Goal: Task Accomplishment & Management: Manage account settings

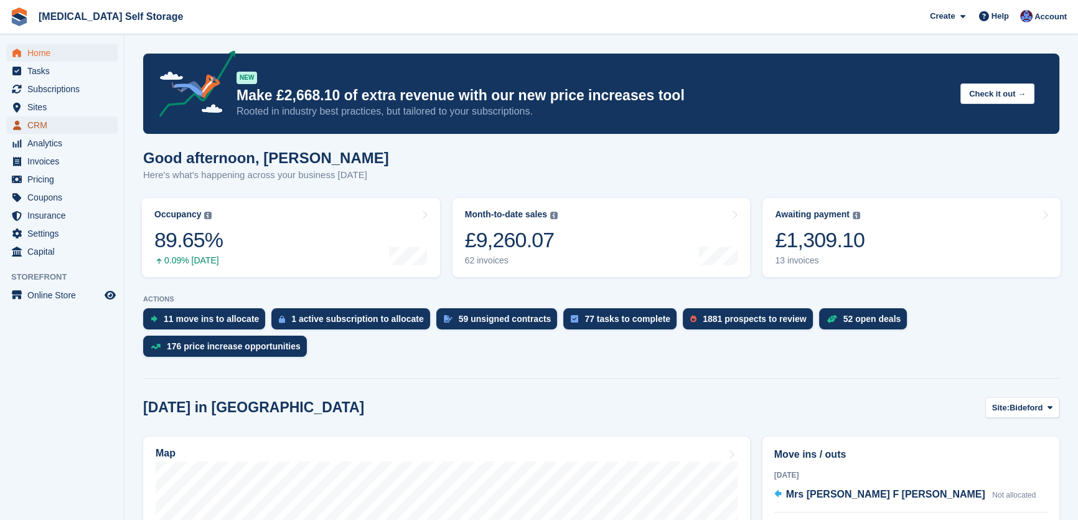
drag, startPoint x: 41, startPoint y: 123, endPoint x: 80, endPoint y: 131, distance: 39.4
click at [42, 123] on span "CRM" at bounding box center [64, 124] width 75 height 17
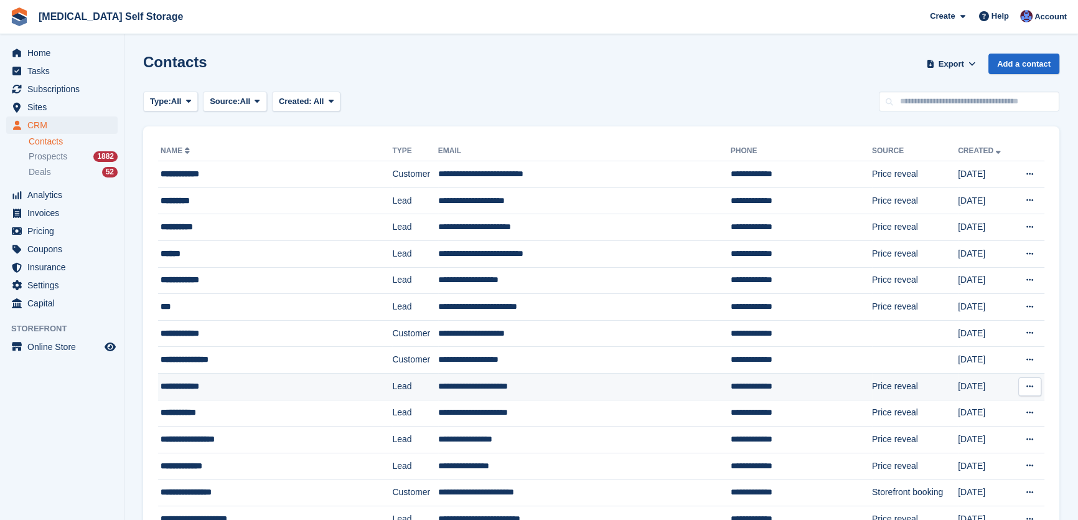
click at [462, 386] on td "**********" at bounding box center [584, 386] width 293 height 27
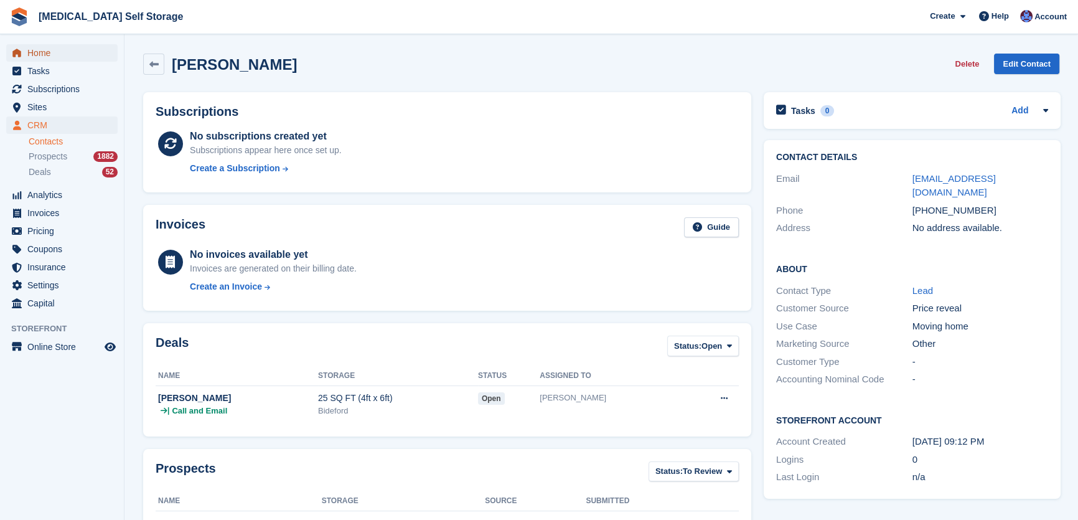
click at [44, 52] on span "Home" at bounding box center [64, 52] width 75 height 17
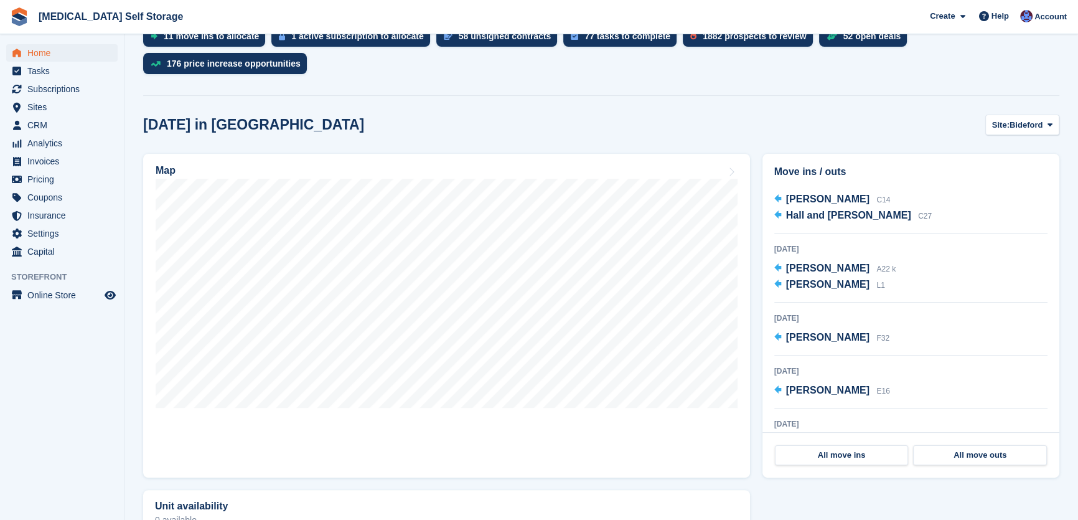
scroll to position [566, 0]
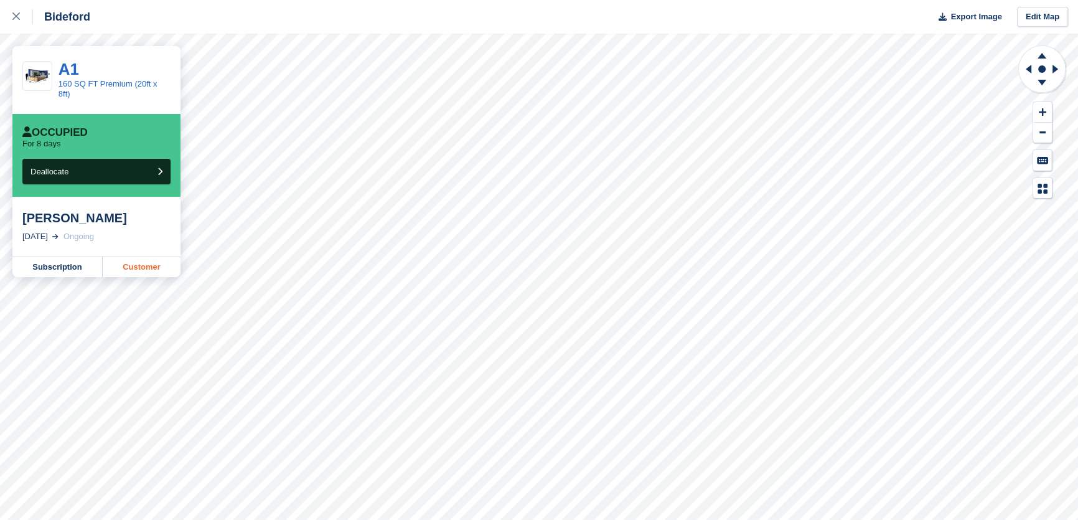
click at [163, 258] on link "Customer" at bounding box center [142, 267] width 78 height 20
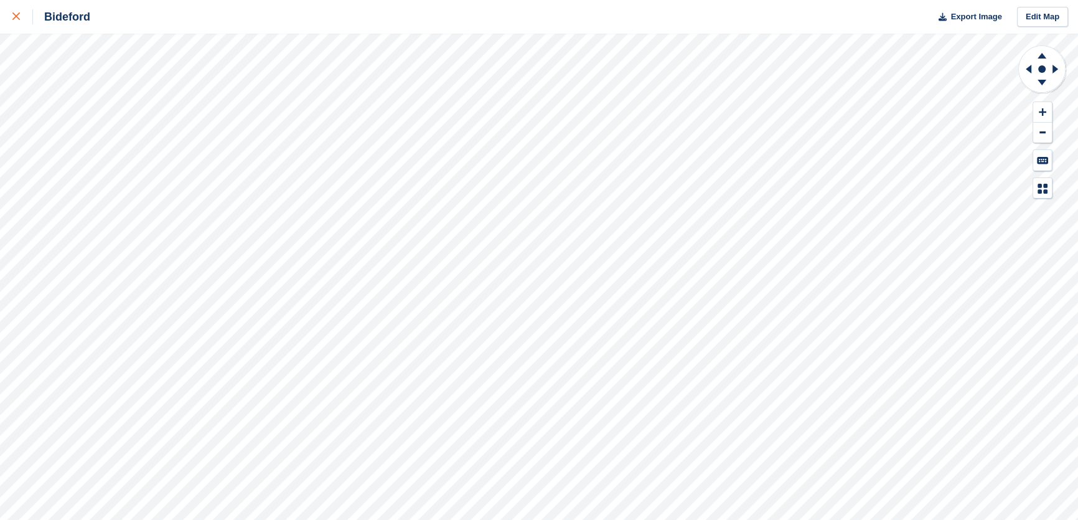
click at [17, 24] on div at bounding box center [22, 16] width 21 height 15
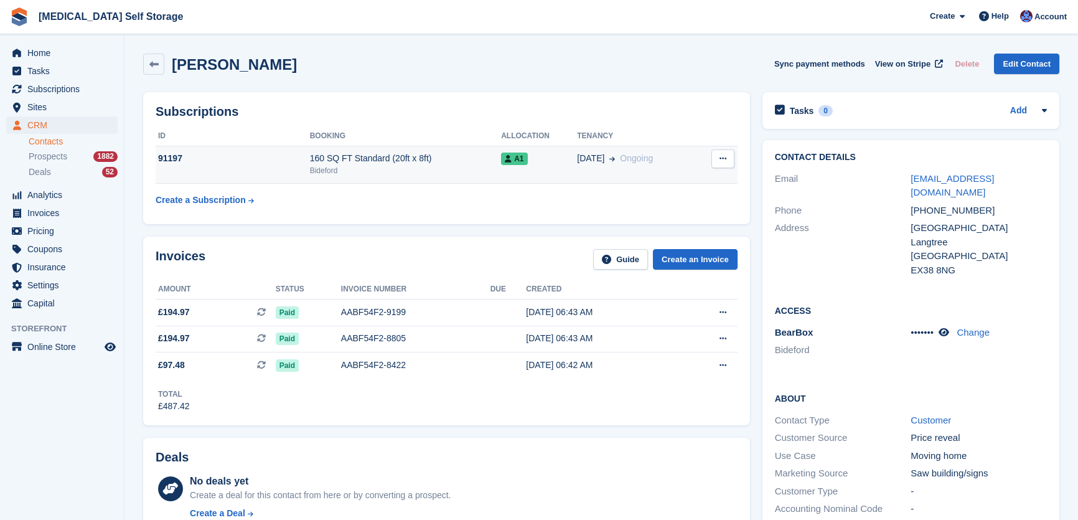
drag, startPoint x: 0, startPoint y: 0, endPoint x: 374, endPoint y: 176, distance: 413.0
click at [374, 169] on div "Bideford" at bounding box center [406, 170] width 192 height 11
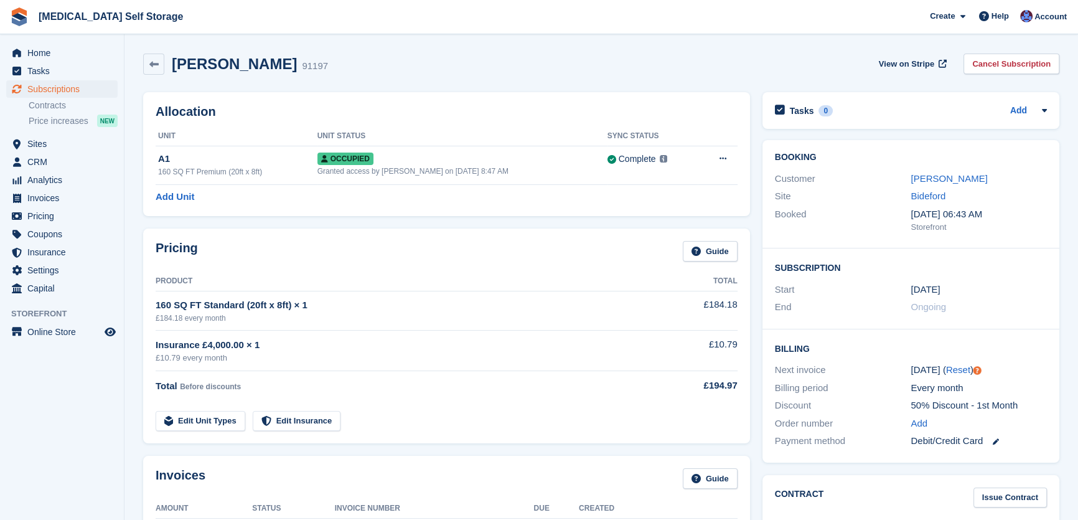
scroll to position [56, 0]
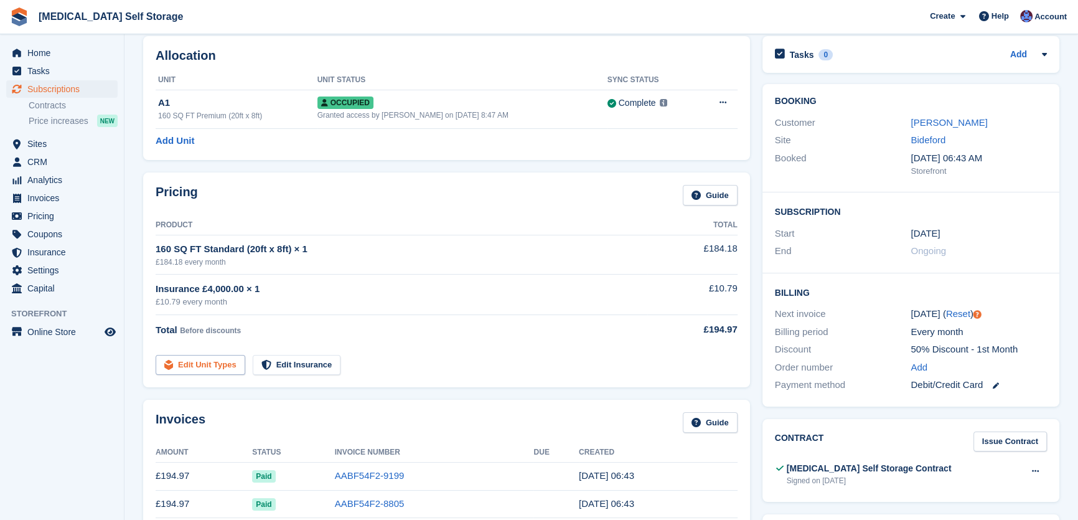
click at [218, 358] on link "Edit Unit Types" at bounding box center [201, 365] width 90 height 21
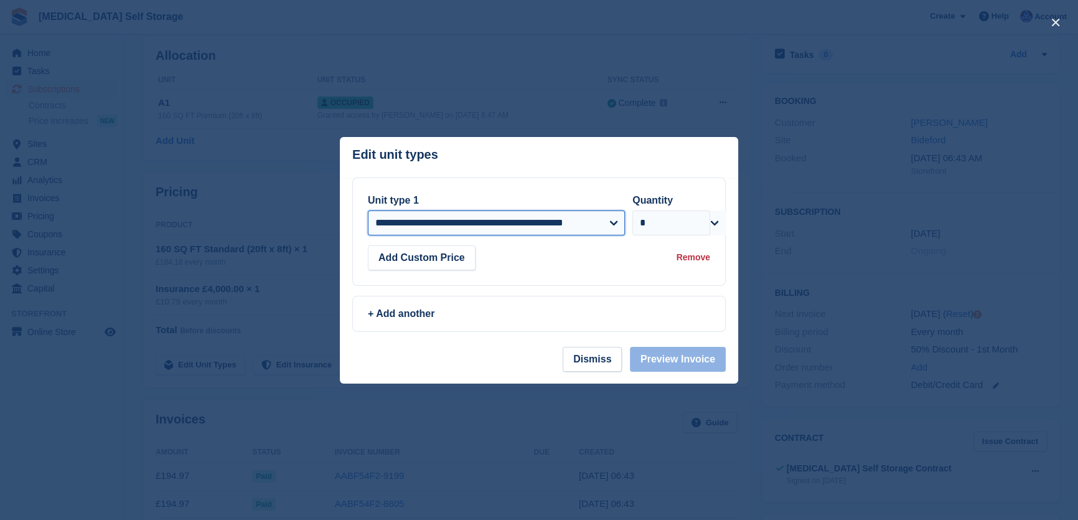
click at [469, 225] on select "**********" at bounding box center [496, 222] width 257 height 25
select select "*****"
click at [368, 210] on select "**********" at bounding box center [496, 222] width 257 height 25
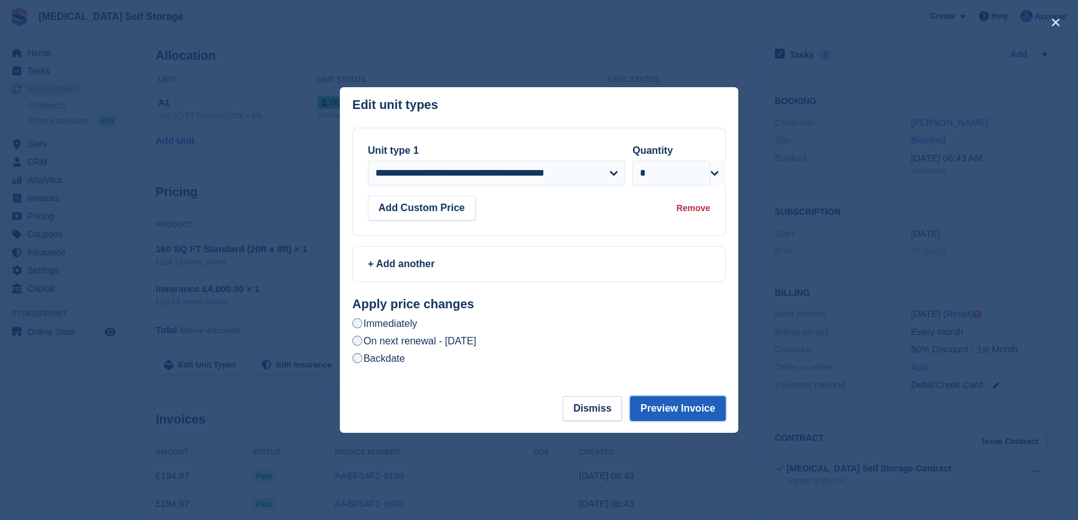
click at [689, 410] on button "Preview Invoice" at bounding box center [678, 408] width 96 height 25
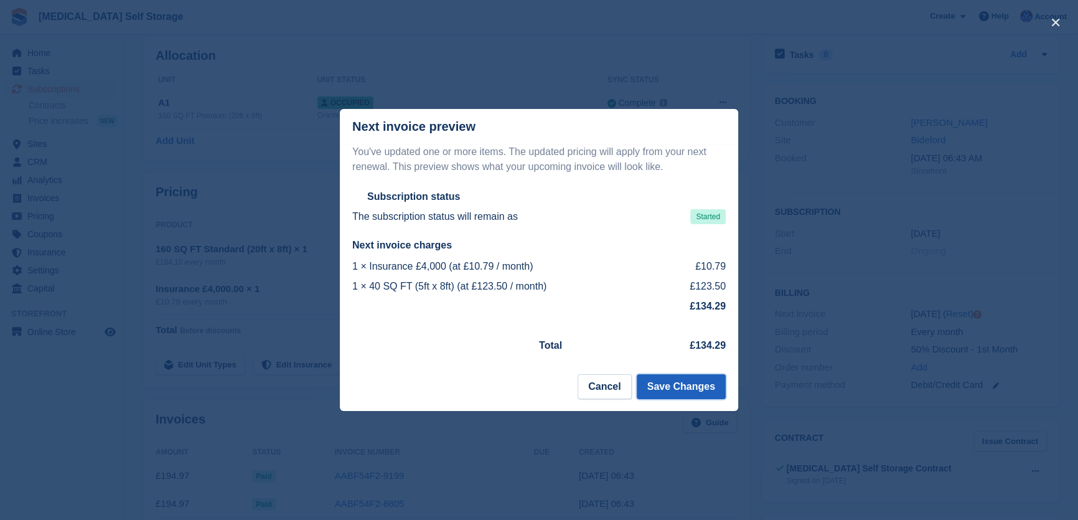
click at [682, 392] on button "Save Changes" at bounding box center [681, 386] width 89 height 25
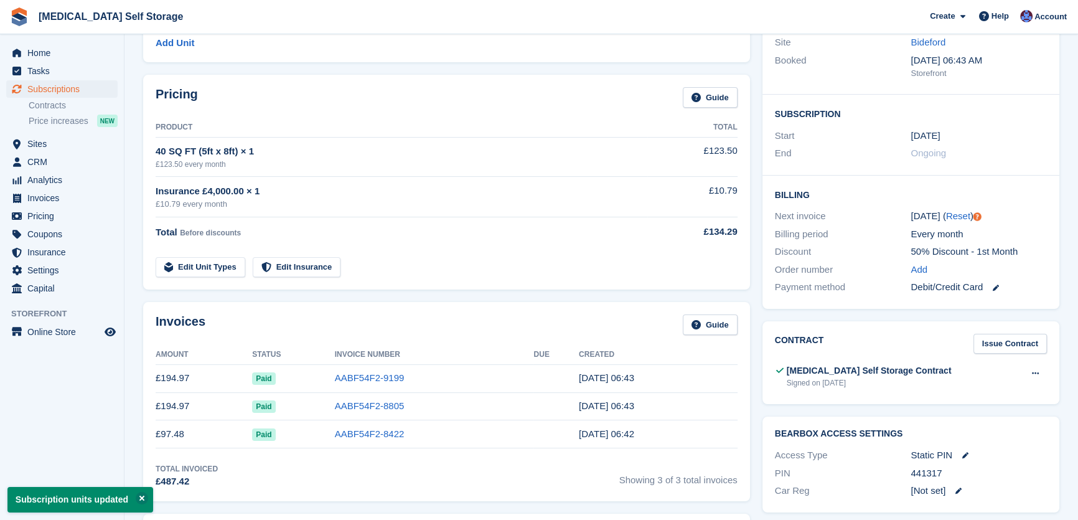
scroll to position [0, 0]
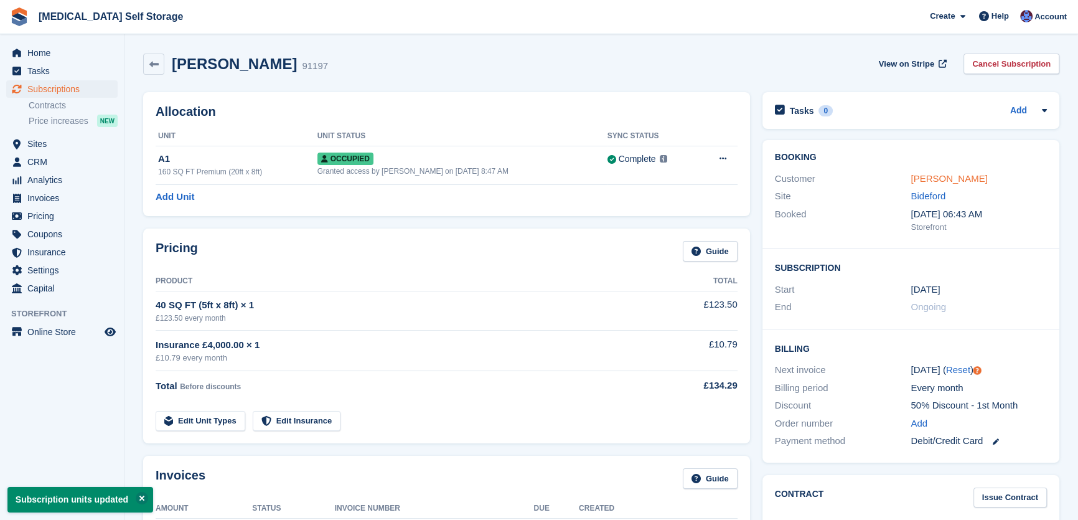
click at [933, 176] on link "Hannah Mizen" at bounding box center [949, 178] width 77 height 11
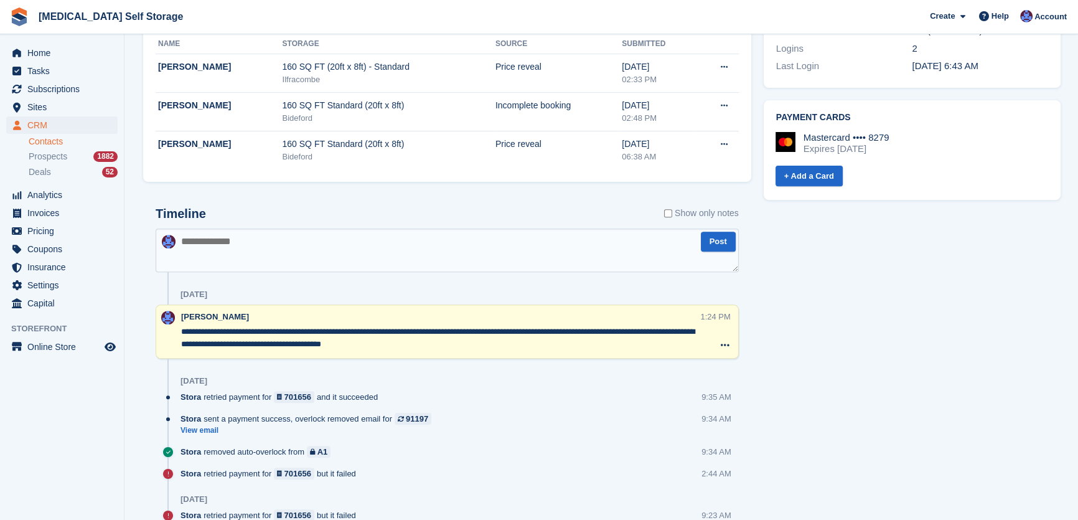
scroll to position [566, 0]
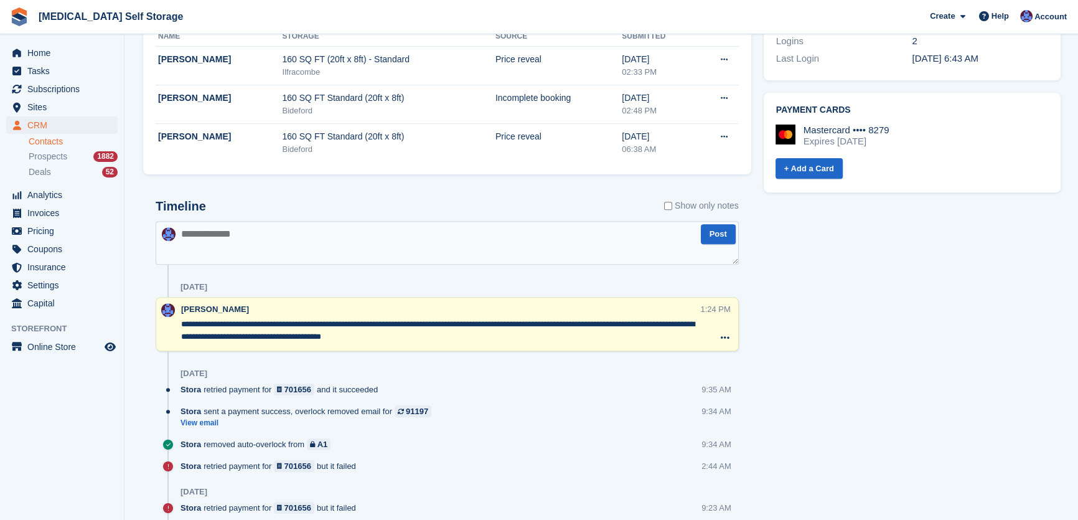
drag, startPoint x: 273, startPoint y: 237, endPoint x: 266, endPoint y: 237, distance: 6.3
click at [272, 237] on textarea at bounding box center [447, 243] width 583 height 44
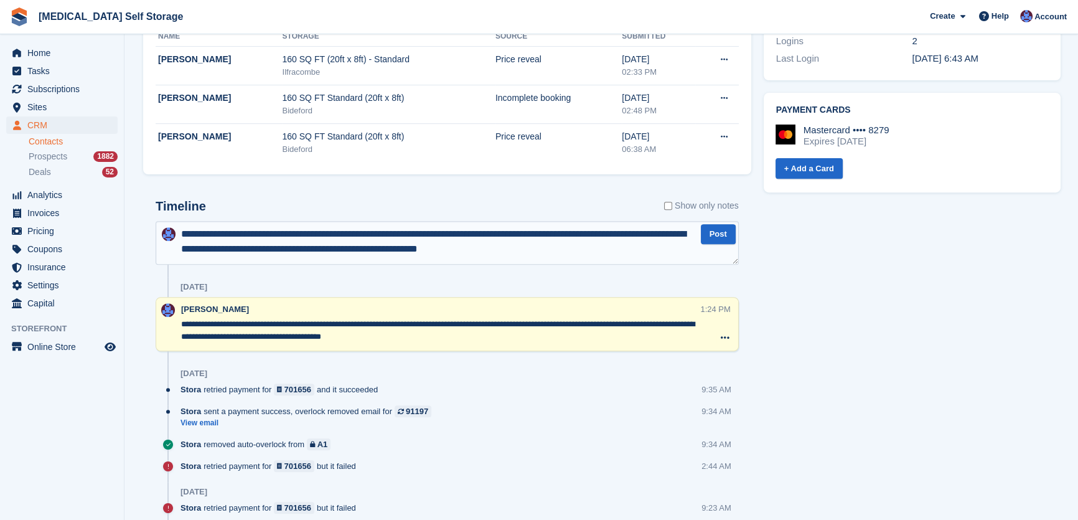
type textarea "**********"
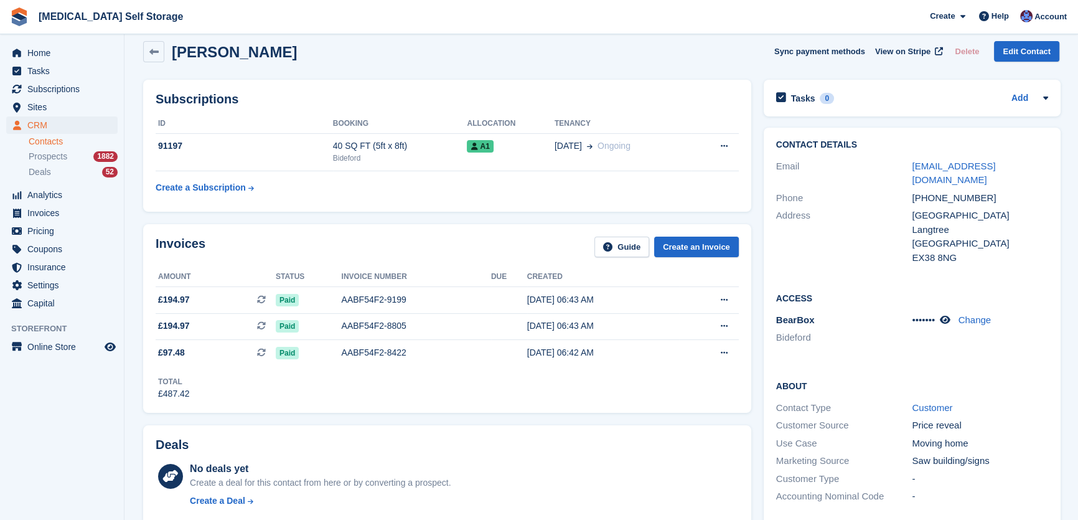
scroll to position [0, 0]
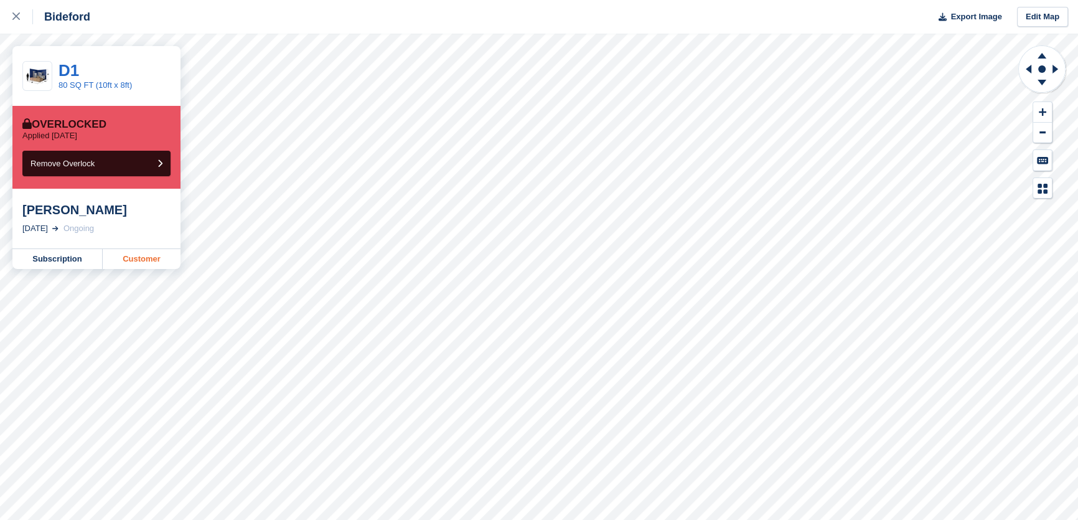
click at [151, 258] on link "Customer" at bounding box center [142, 259] width 78 height 20
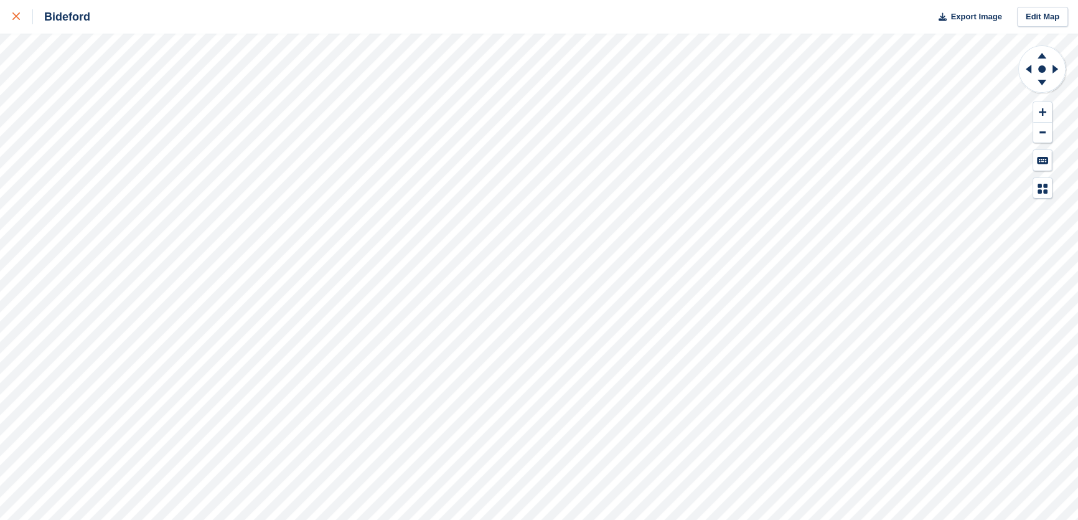
click at [24, 21] on div at bounding box center [22, 16] width 21 height 15
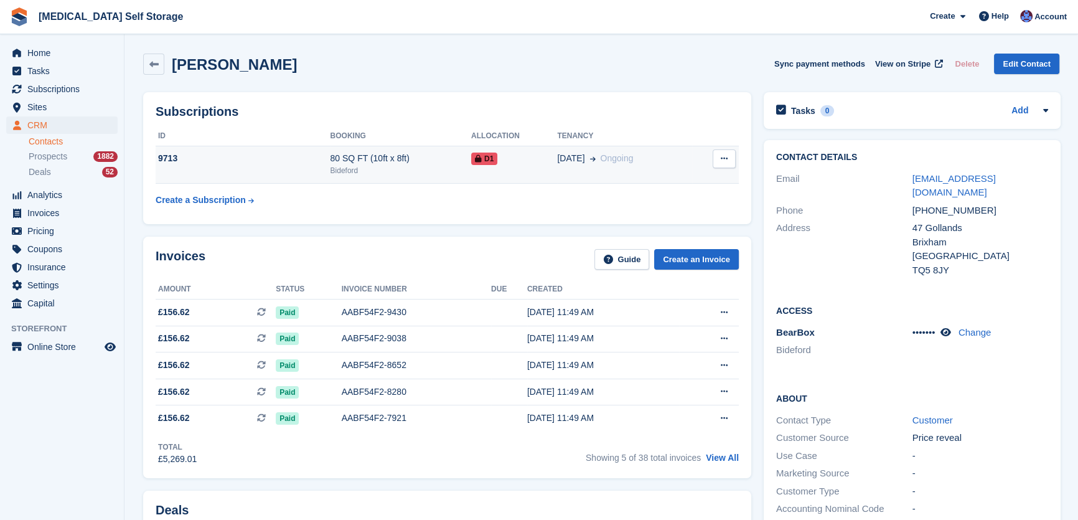
click at [723, 156] on icon at bounding box center [724, 158] width 7 height 8
click at [571, 209] on table "ID Booking Allocation Tenancy 9713 80 SQ FT (10ft x 8ft) Bideford D1 04 Oct Ong…" at bounding box center [447, 169] width 583 height 86
drag, startPoint x: 549, startPoint y: 164, endPoint x: 567, endPoint y: 171, distance: 19.3
click at [550, 164] on tr "9713 80 SQ FT (10ft x 8ft) Bideford D1 04 Oct Ongoing Cancel subscription" at bounding box center [447, 165] width 583 height 38
click at [535, 155] on div "D1" at bounding box center [514, 158] width 86 height 13
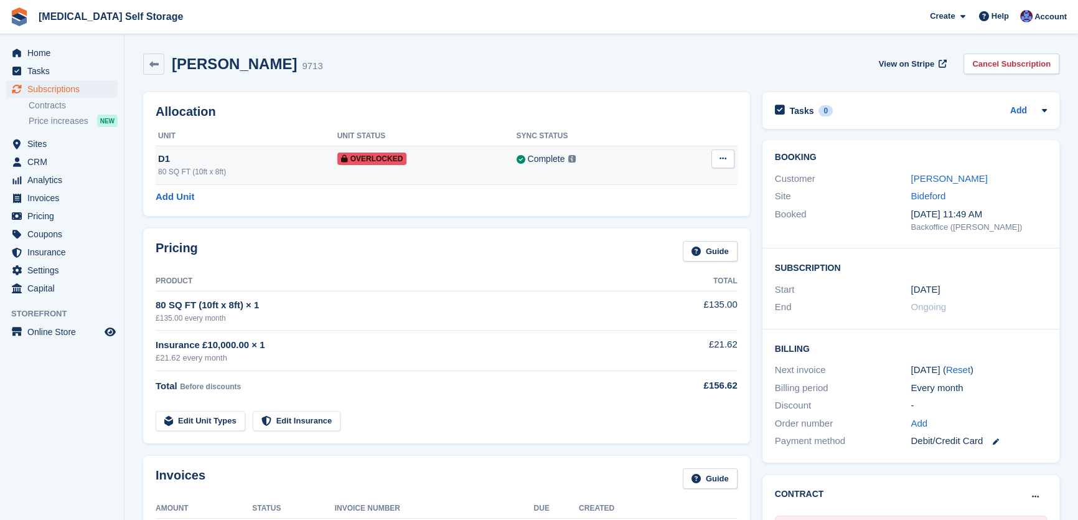
click at [725, 161] on icon at bounding box center [723, 158] width 7 height 8
click at [680, 185] on p "Remove Overlock" at bounding box center [675, 183] width 108 height 16
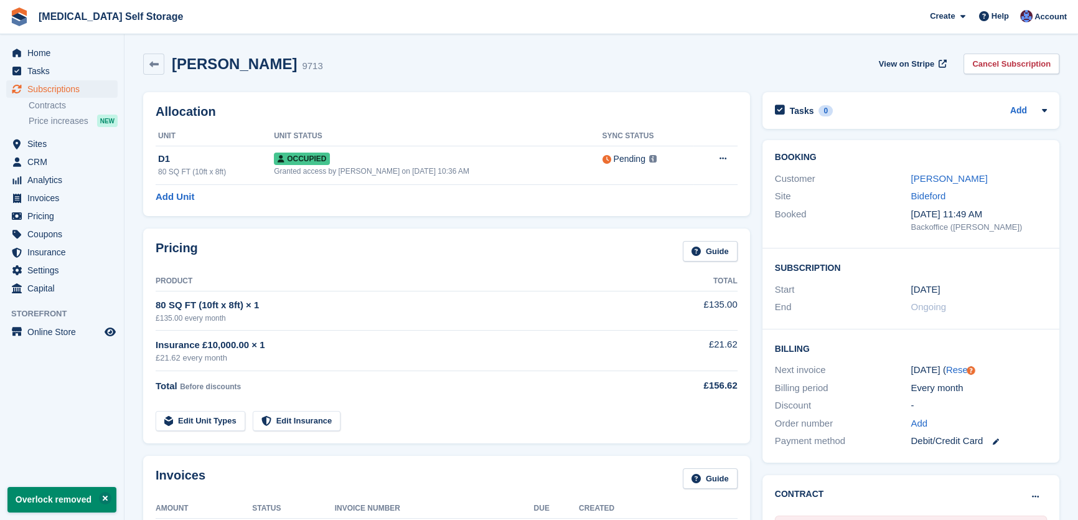
click at [551, 75] on div "Jacqueline Hopper 9713 View on Stripe Cancel Subscription" at bounding box center [601, 66] width 929 height 39
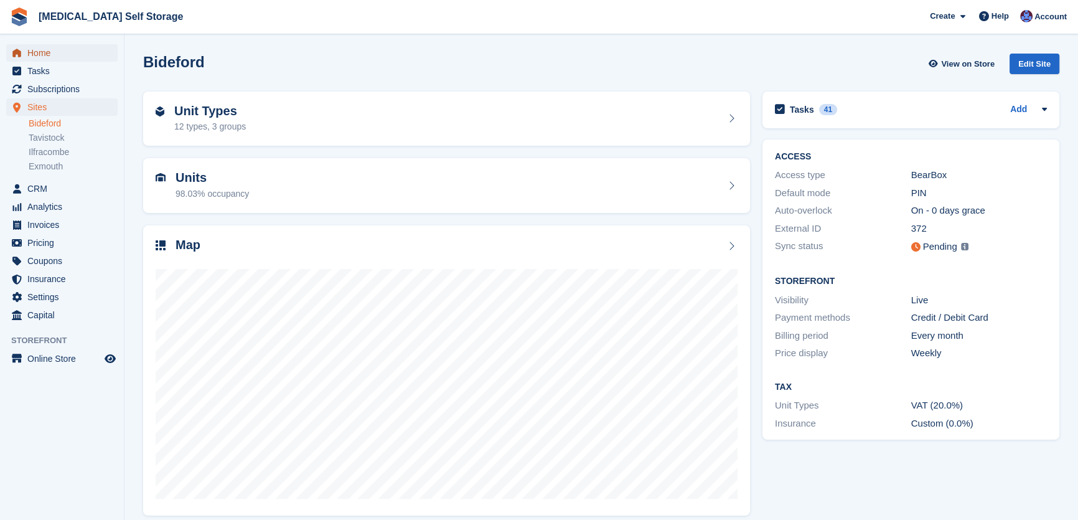
click at [44, 49] on span "Home" at bounding box center [64, 52] width 75 height 17
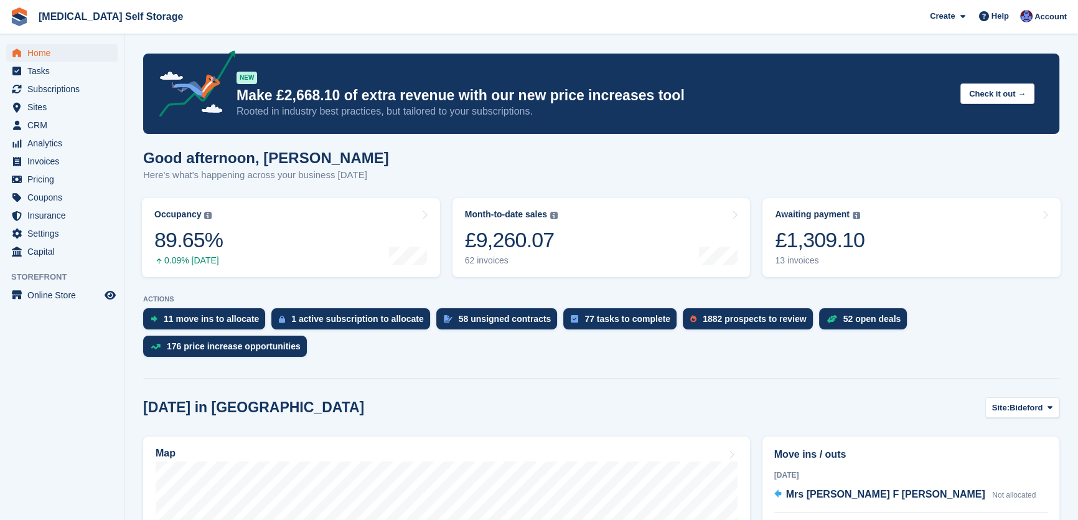
click at [511, 165] on div "Good afternoon, [PERSON_NAME] Here's what's happening across your business [DAT…" at bounding box center [601, 173] width 916 height 48
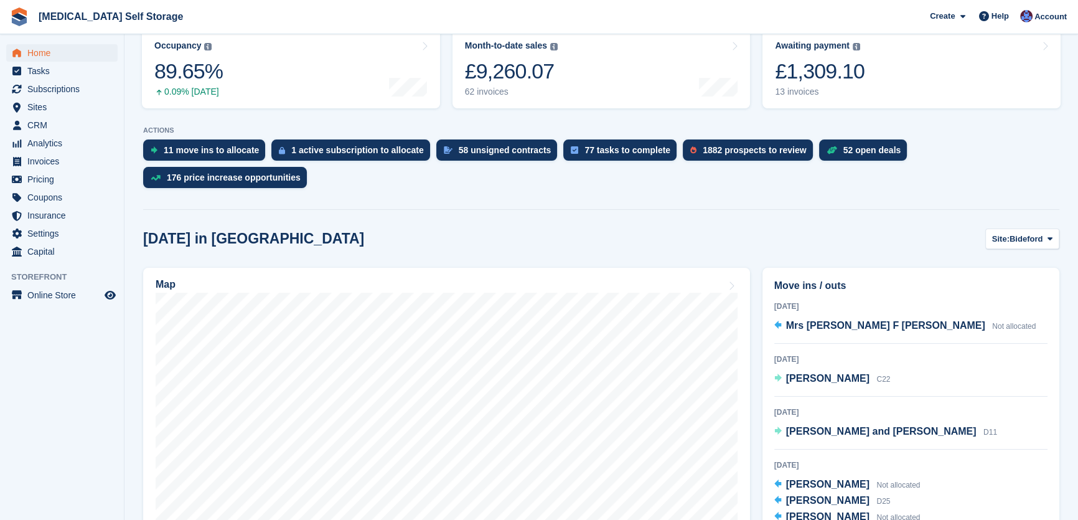
scroll to position [169, 0]
click at [1005, 232] on span "Site:" at bounding box center [1000, 238] width 17 height 12
click at [994, 279] on link "Tavistock" at bounding box center [1000, 290] width 108 height 22
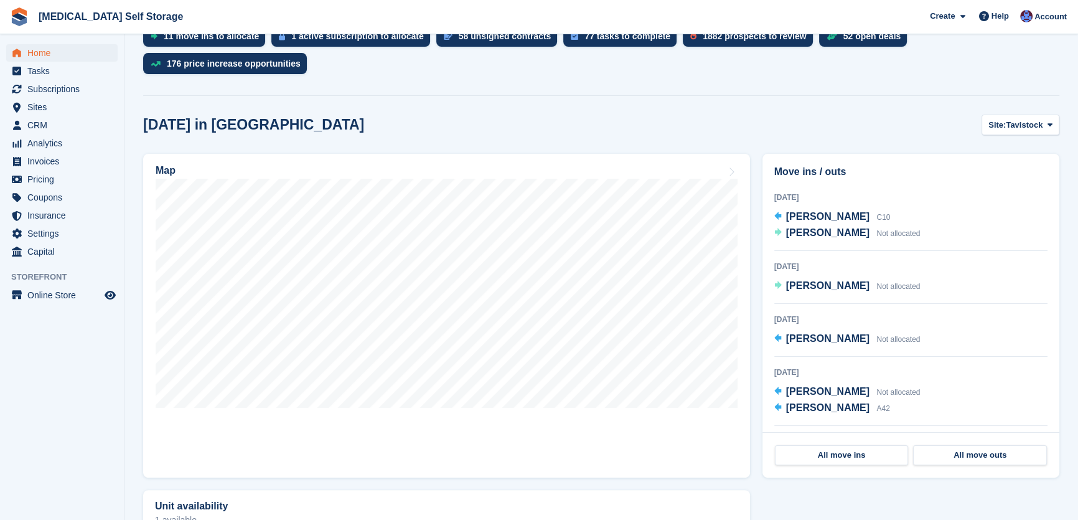
scroll to position [0, 0]
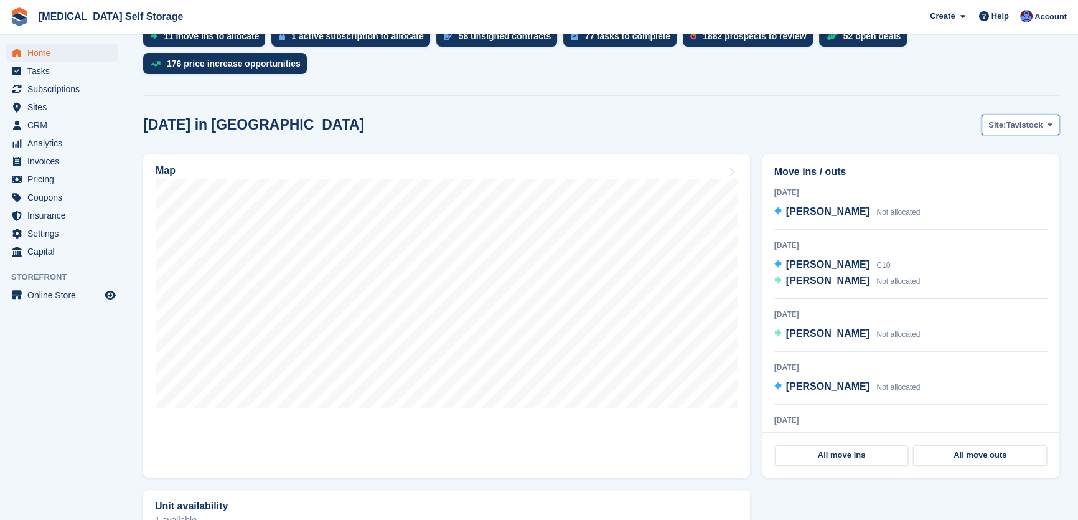
click at [1014, 119] on span "Tavistock" at bounding box center [1024, 125] width 37 height 12
click at [992, 188] on link "Ilfracombe" at bounding box center [1000, 199] width 108 height 22
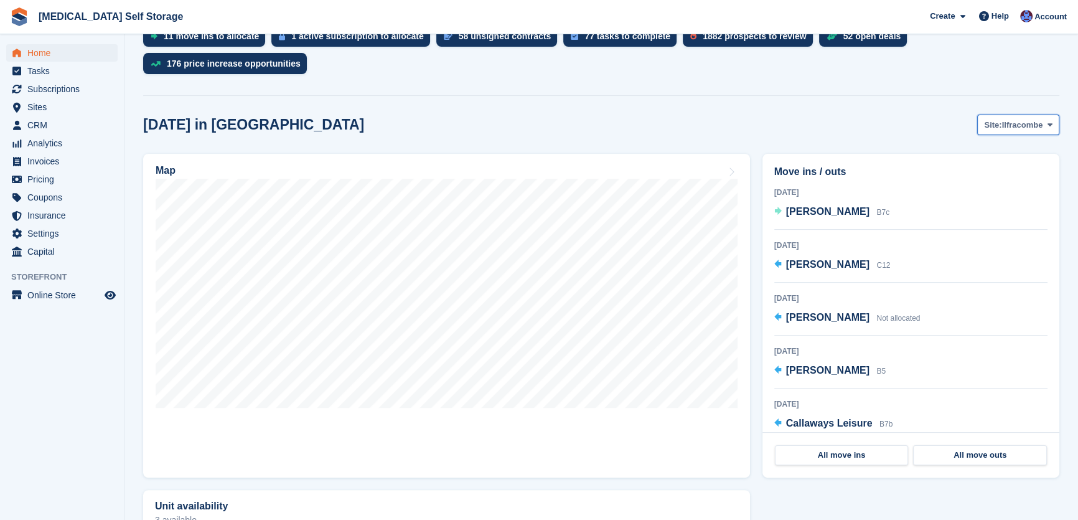
click at [1019, 119] on span "Ilfracombe" at bounding box center [1022, 125] width 41 height 12
click at [690, 115] on div "[DATE] in [GEOGRAPHIC_DATA] Site: [GEOGRAPHIC_DATA] Bideford Tavistock Ilfracom…" at bounding box center [601, 125] width 916 height 21
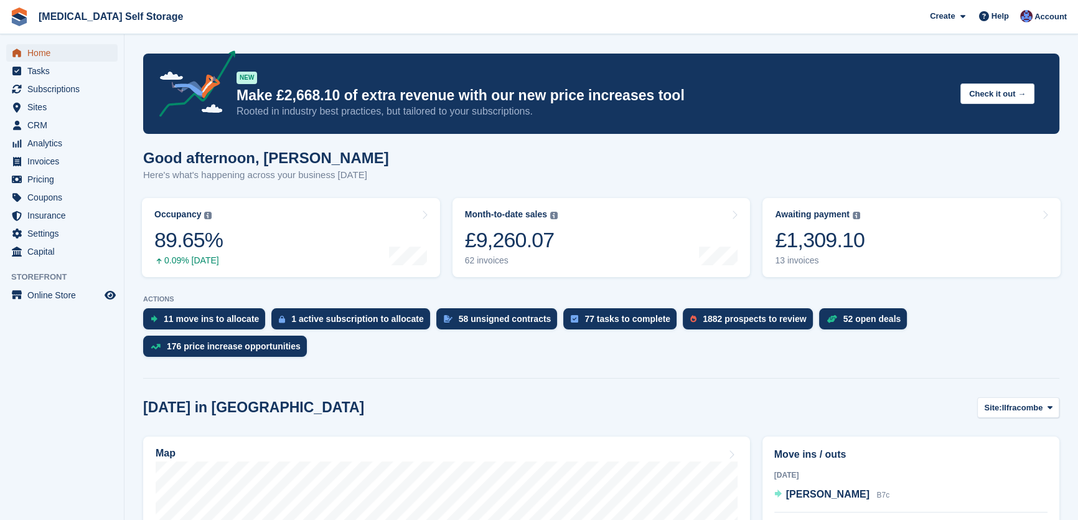
click at [35, 52] on span "Home" at bounding box center [64, 52] width 75 height 17
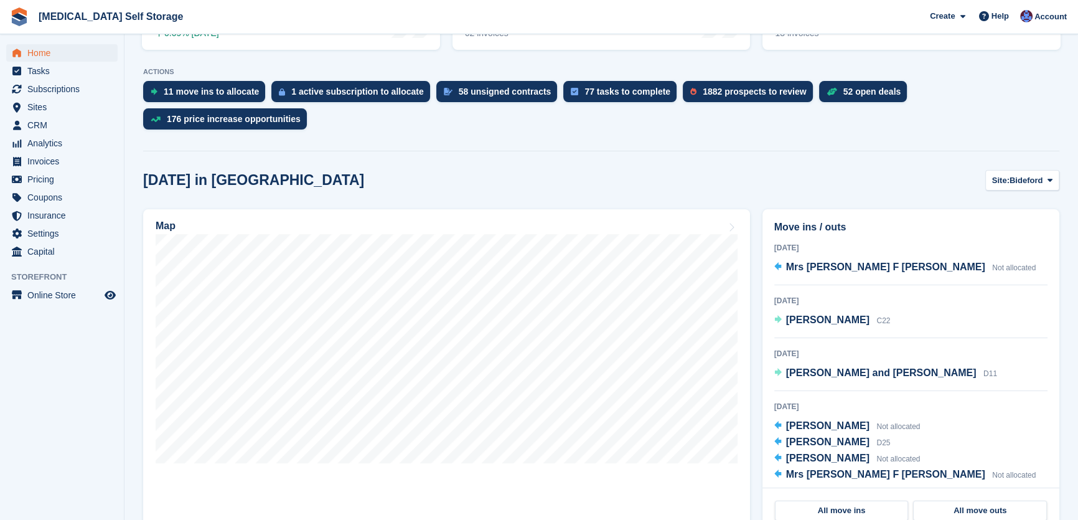
scroll to position [169, 0]
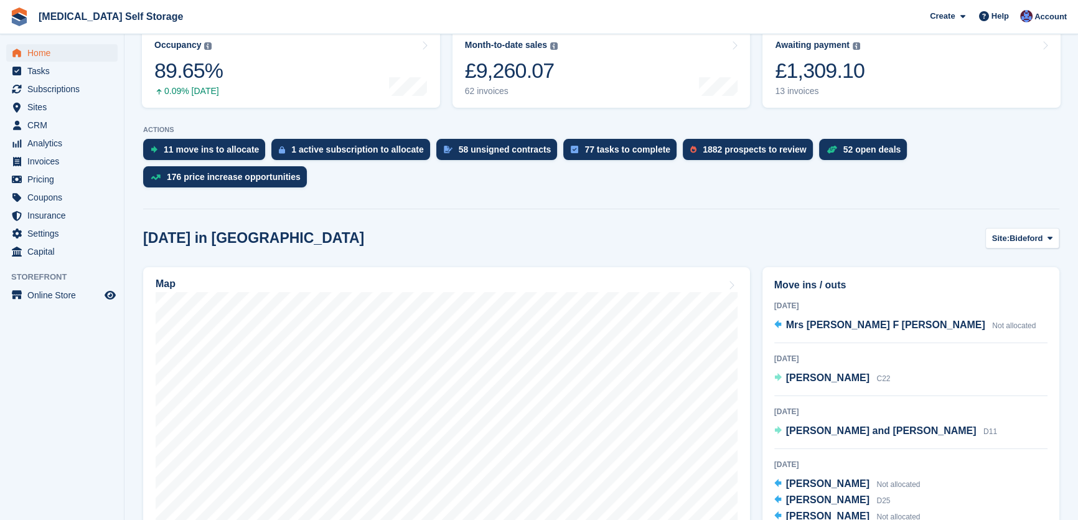
click at [398, 126] on p "ACTIONS" at bounding box center [601, 130] width 916 height 8
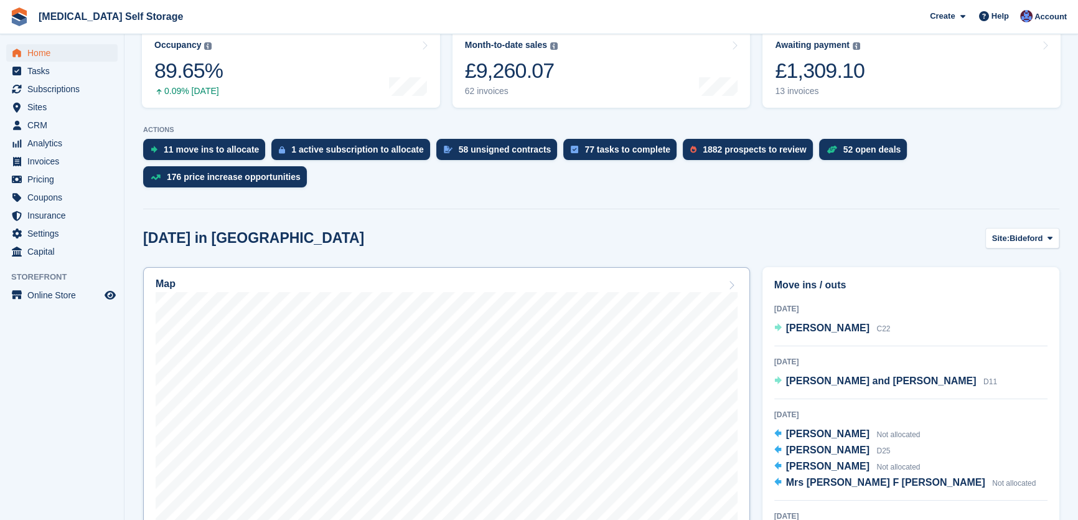
scroll to position [0, 0]
